Goal: Task Accomplishment & Management: Manage account settings

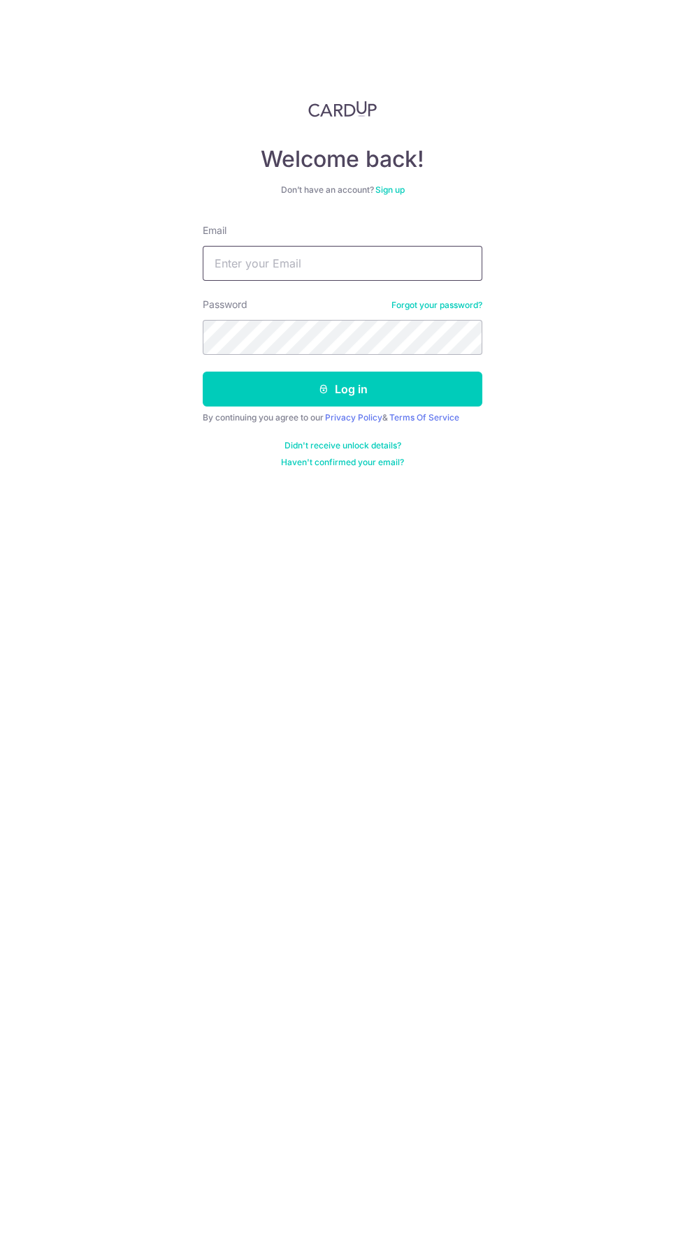
click at [377, 263] on input "Email" at bounding box center [342, 263] width 279 height 35
type input "[EMAIL_ADDRESS][DOMAIN_NAME]"
click at [203, 372] on button "Log in" at bounding box center [342, 389] width 279 height 35
click at [384, 393] on button "Log in" at bounding box center [342, 389] width 279 height 35
